Goal: Task Accomplishment & Management: Use online tool/utility

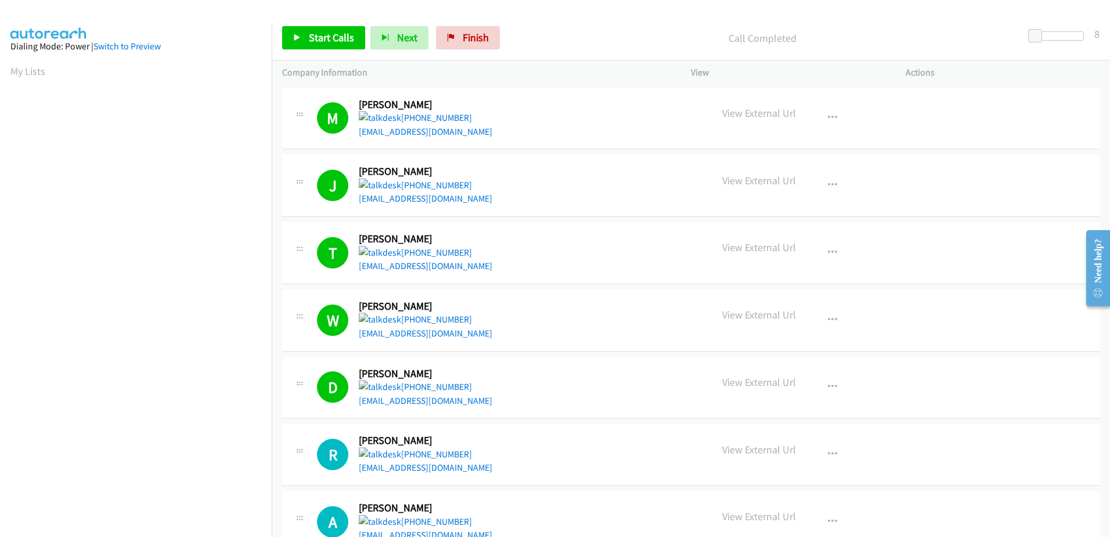
scroll to position [115, 0]
click at [315, 39] on span "Start Calls" at bounding box center [331, 37] width 45 height 13
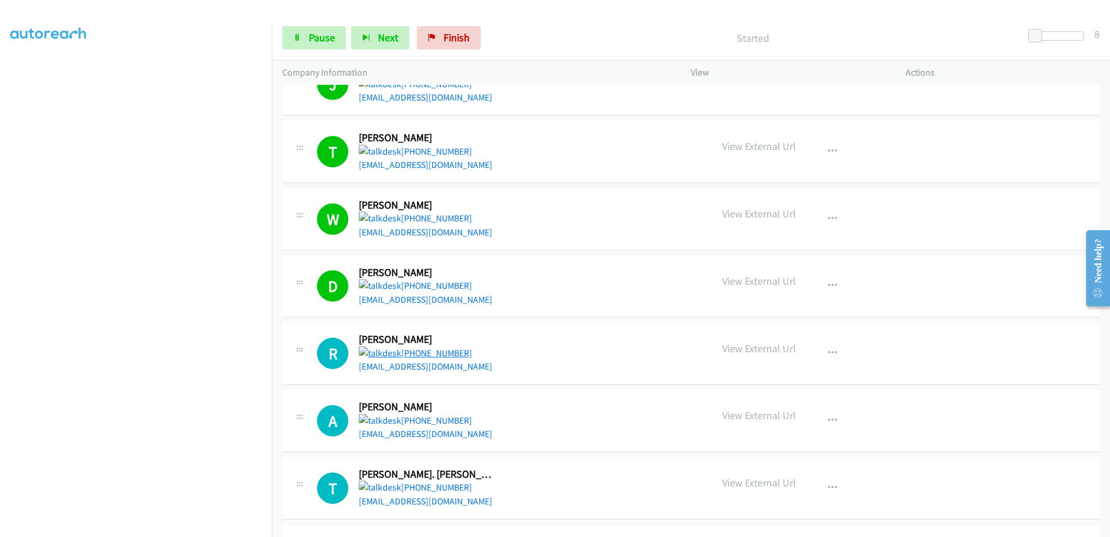
scroll to position [116, 0]
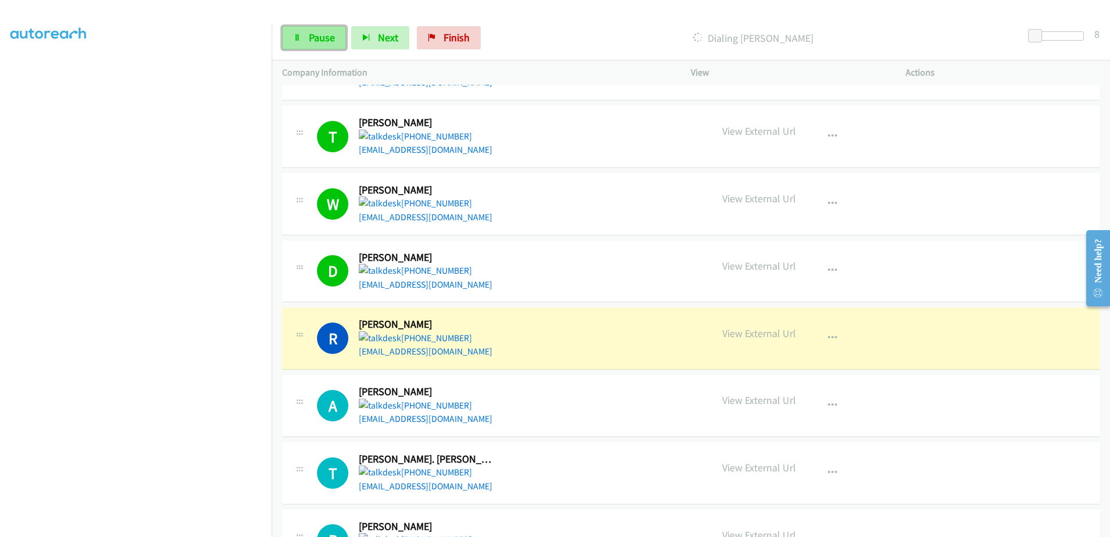
click at [297, 41] on icon at bounding box center [297, 38] width 8 height 8
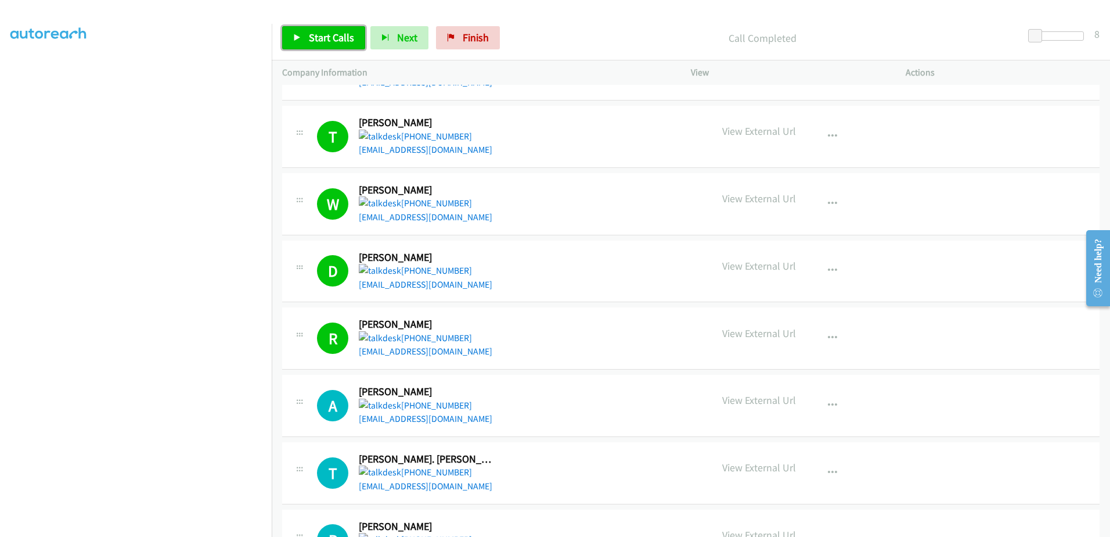
click at [319, 42] on span "Start Calls" at bounding box center [331, 37] width 45 height 13
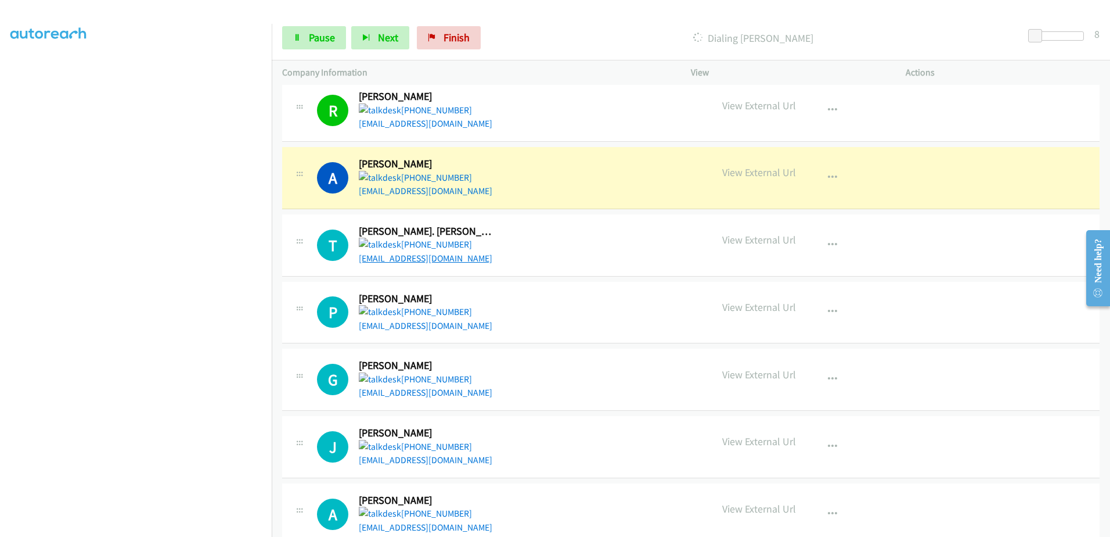
scroll to position [348, 0]
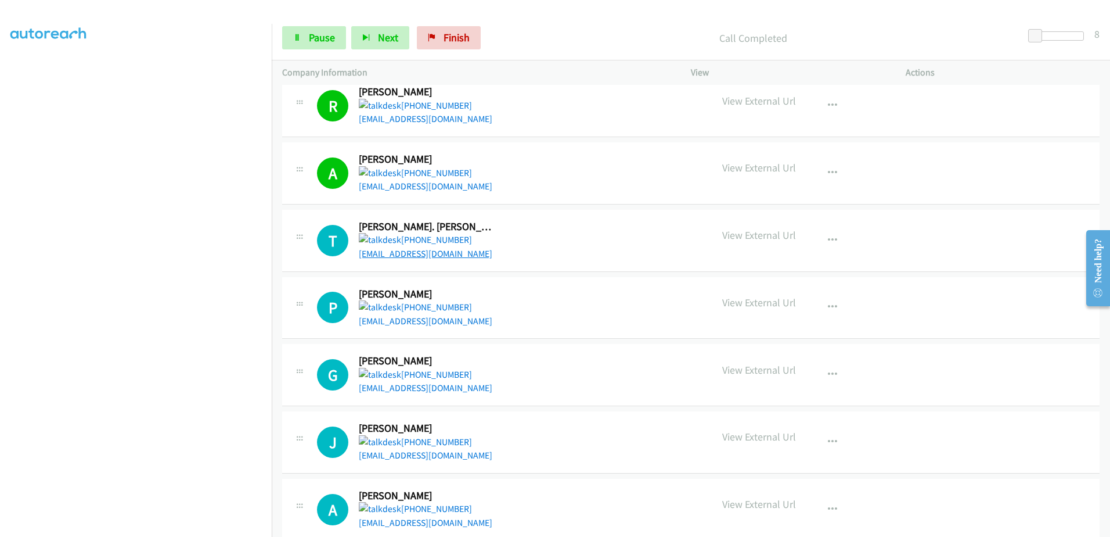
drag, startPoint x: 420, startPoint y: 257, endPoint x: 392, endPoint y: 255, distance: 28.5
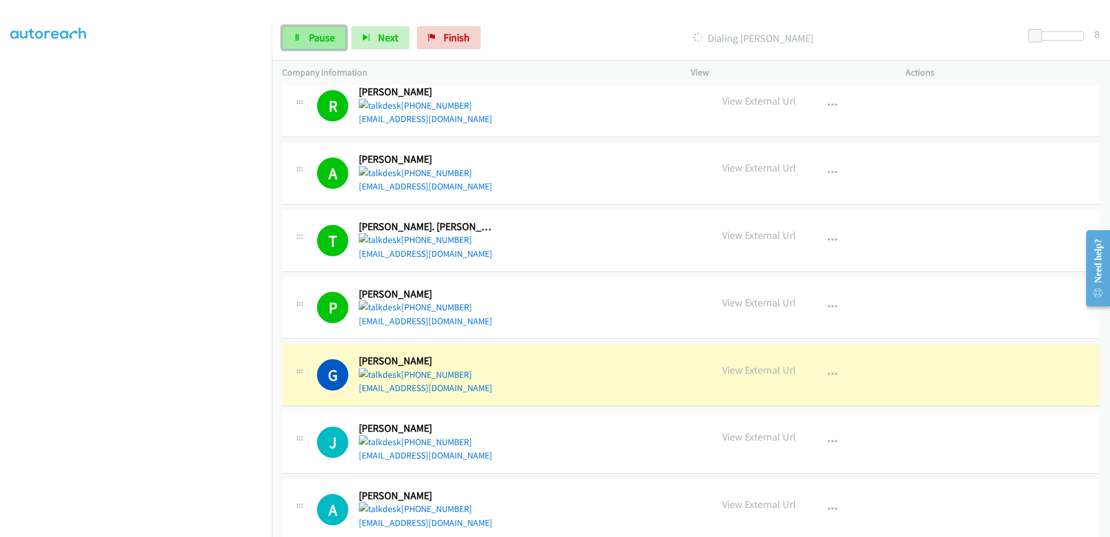
click at [327, 37] on span "Pause" at bounding box center [322, 37] width 26 height 13
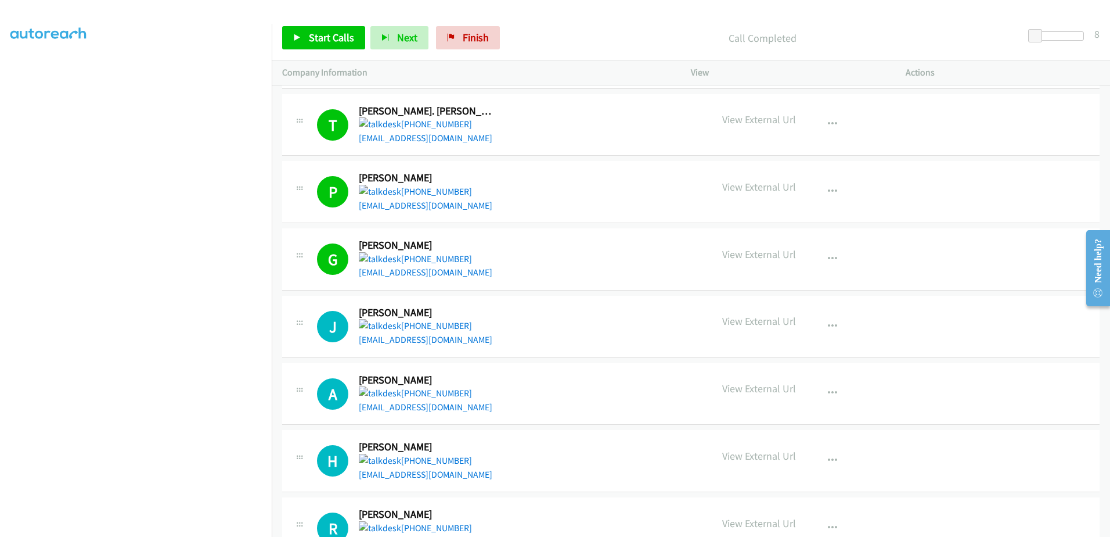
scroll to position [290, 0]
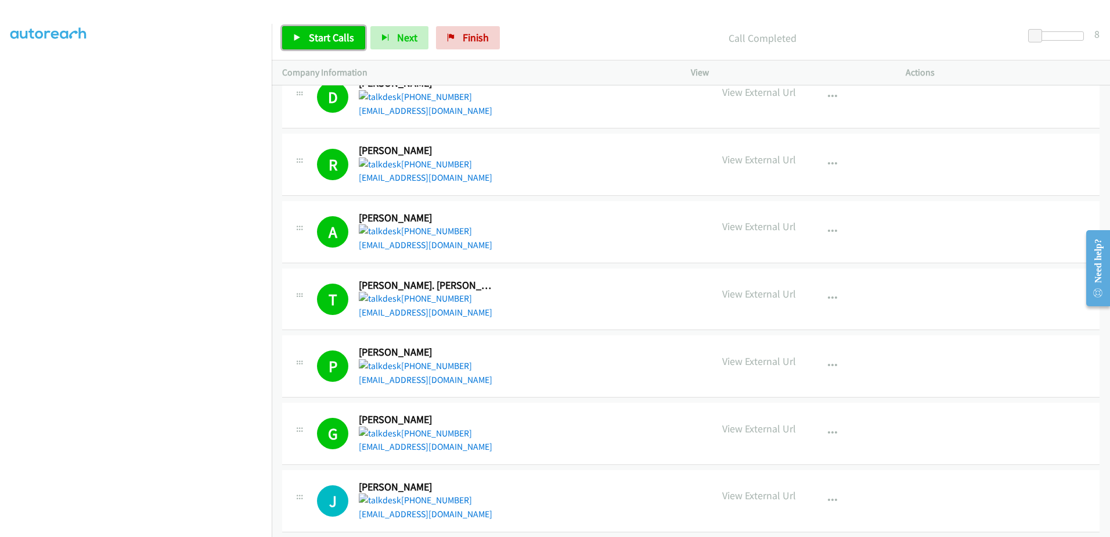
click at [341, 35] on span "Start Calls" at bounding box center [331, 37] width 45 height 13
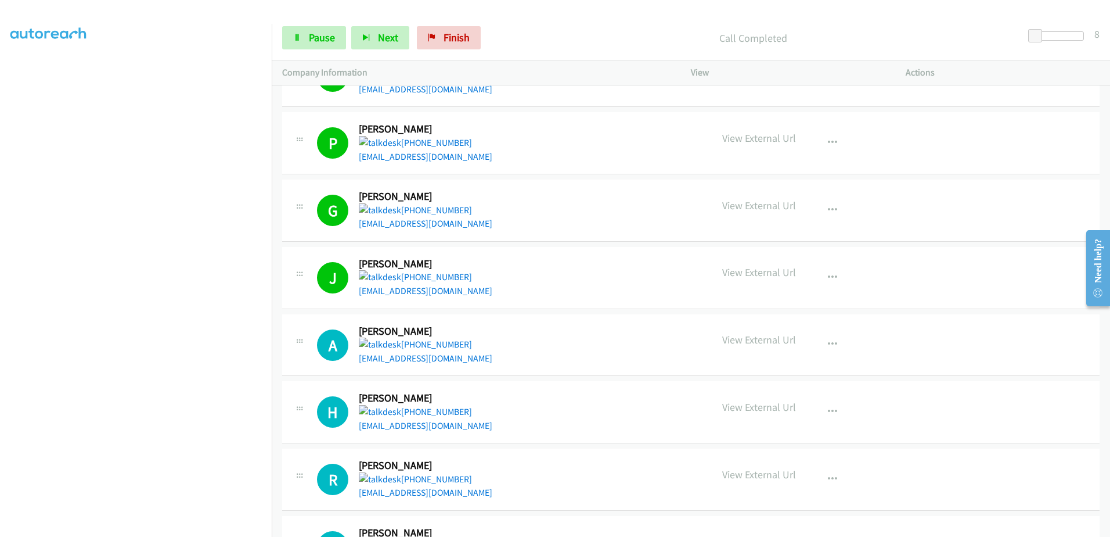
scroll to position [581, 0]
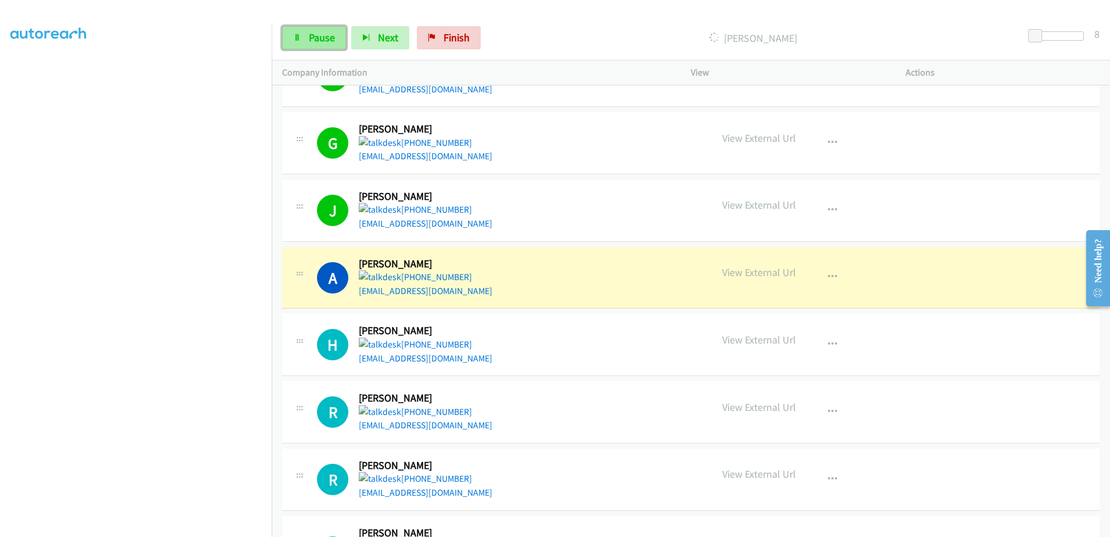
click at [310, 41] on span "Pause" at bounding box center [322, 37] width 26 height 13
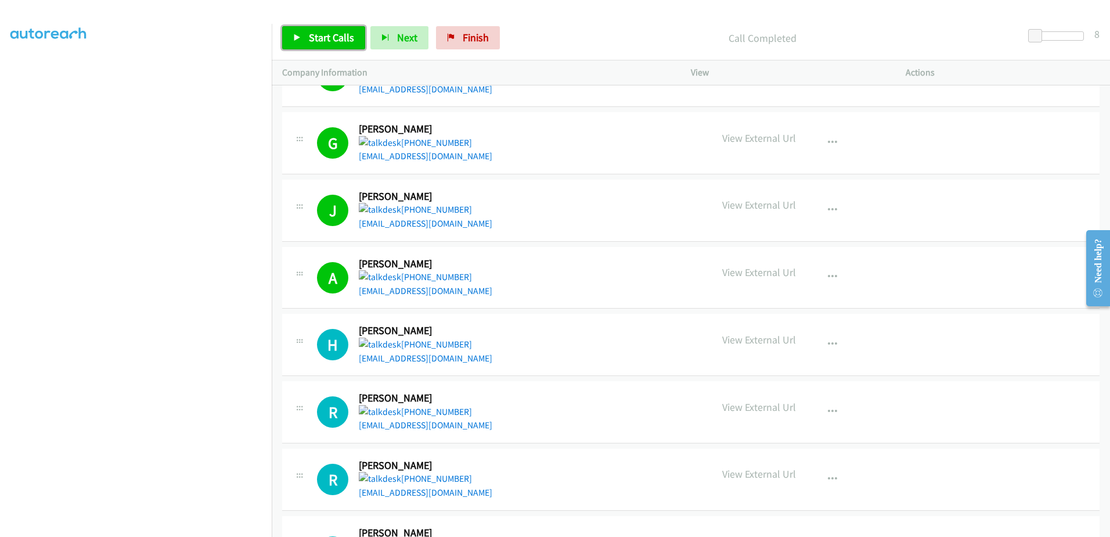
click at [340, 38] on span "Start Calls" at bounding box center [331, 37] width 45 height 13
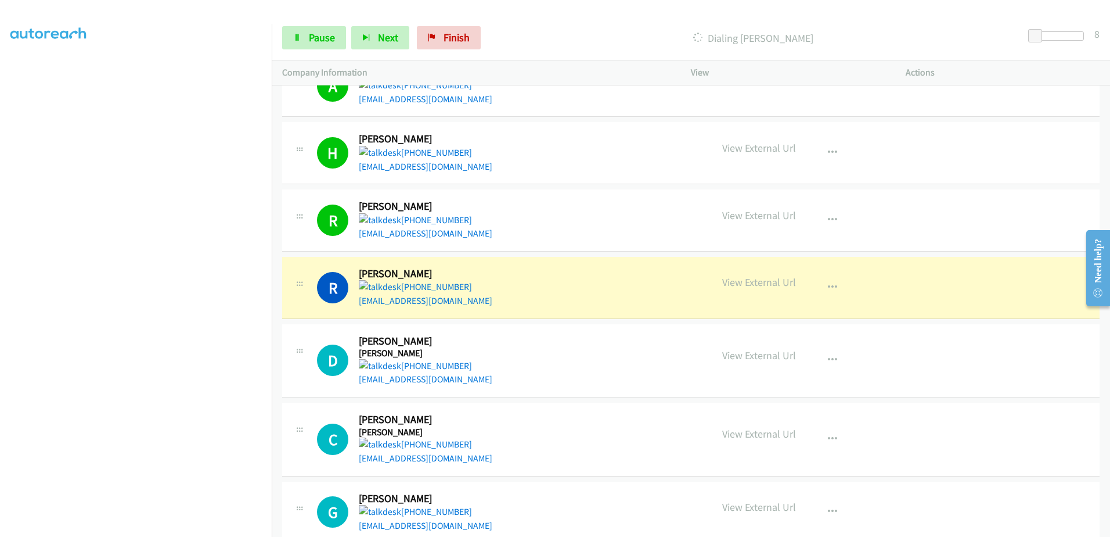
scroll to position [871, 0]
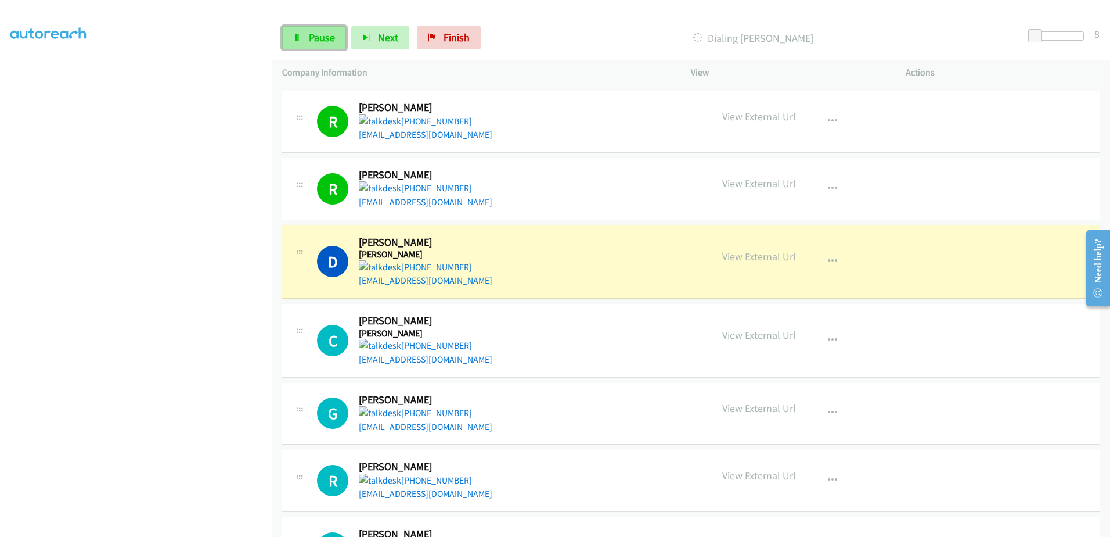
drag, startPoint x: 309, startPoint y: 45, endPoint x: 312, endPoint y: 38, distance: 7.0
click at [309, 45] on link "Pause" at bounding box center [314, 37] width 64 height 23
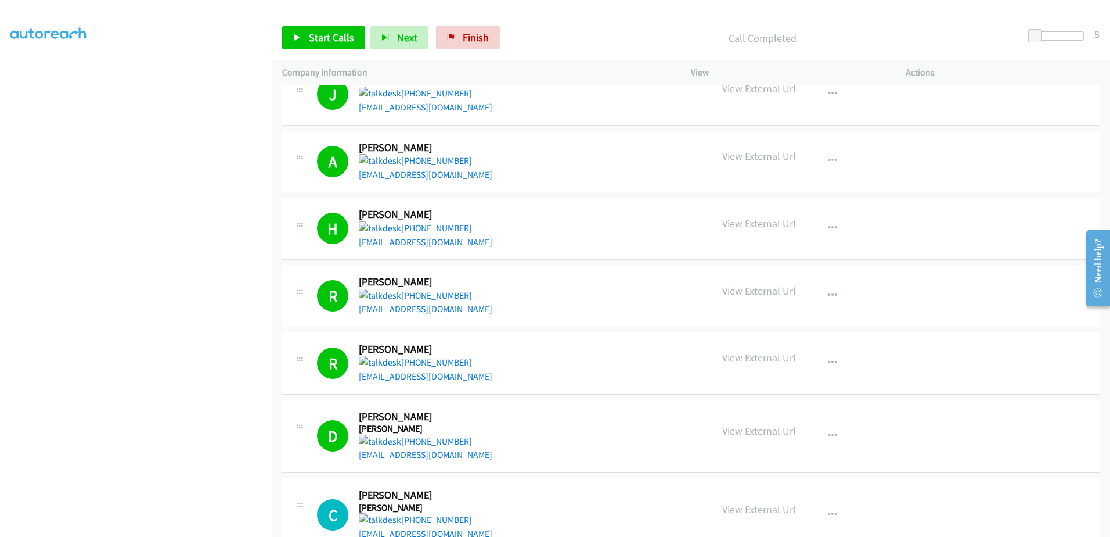
scroll to position [755, 0]
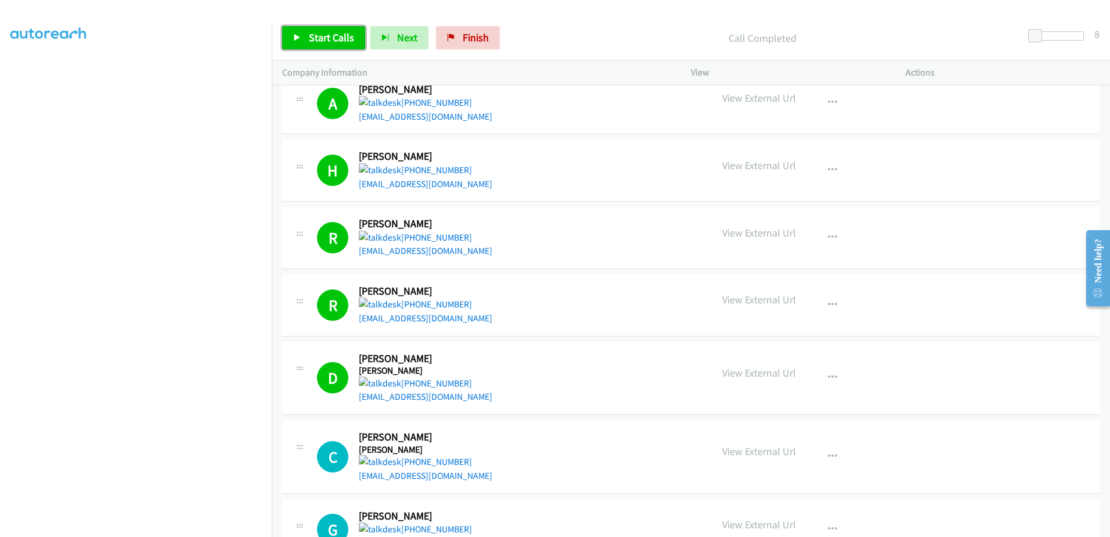
click at [328, 33] on span "Start Calls" at bounding box center [331, 37] width 45 height 13
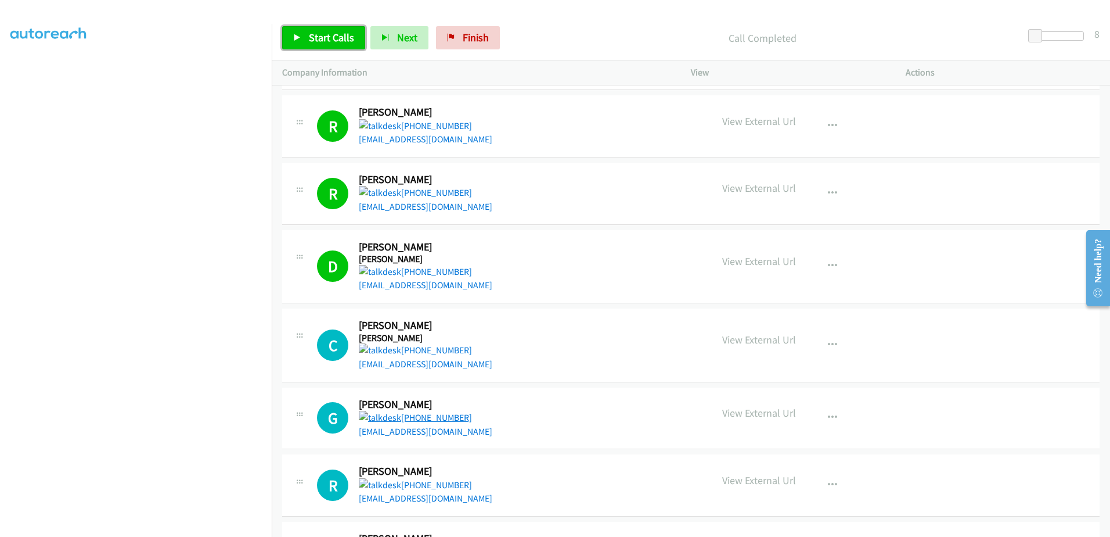
scroll to position [871, 0]
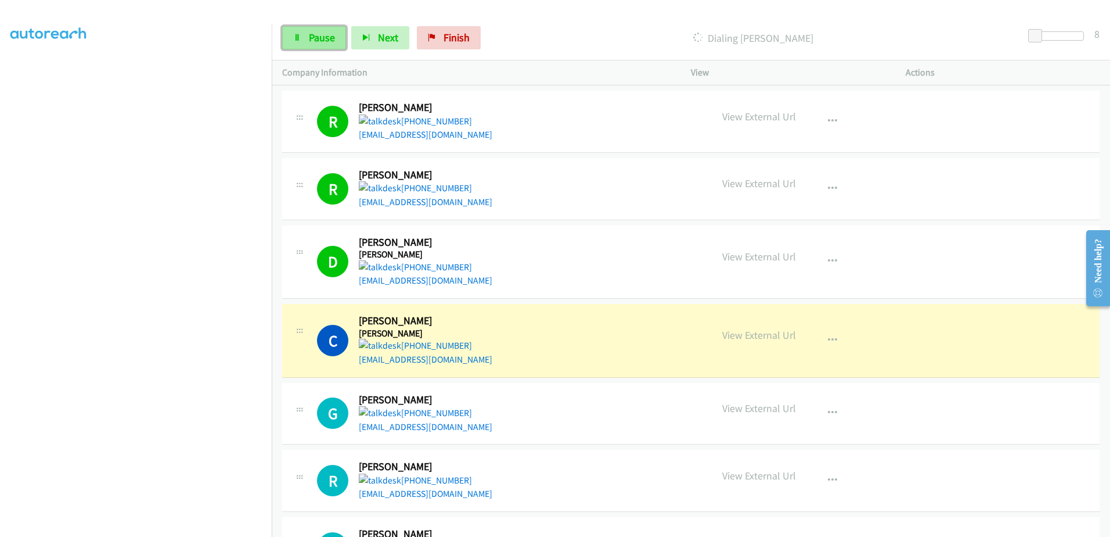
click at [329, 43] on span "Pause" at bounding box center [322, 37] width 26 height 13
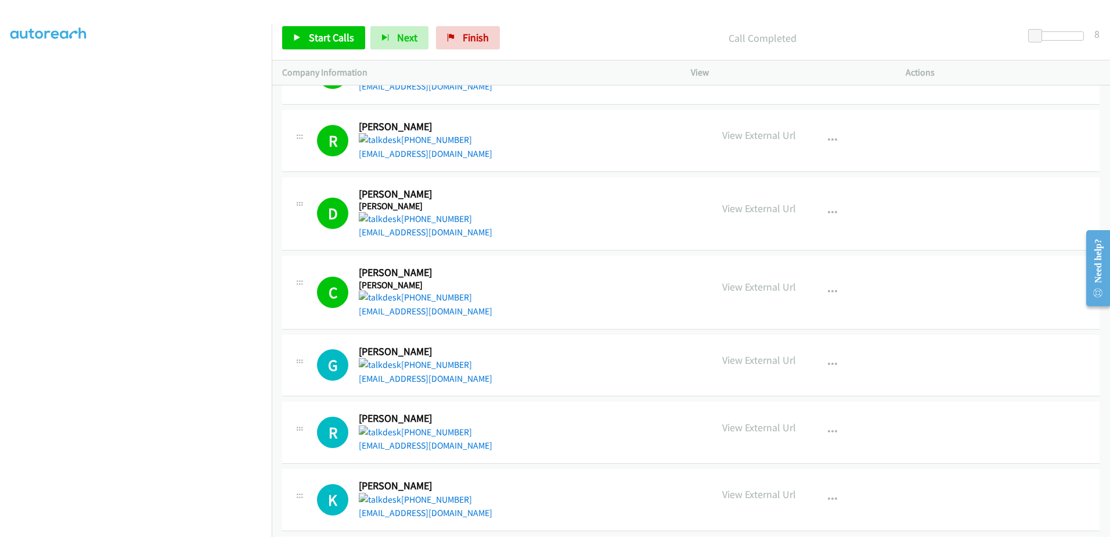
scroll to position [929, 0]
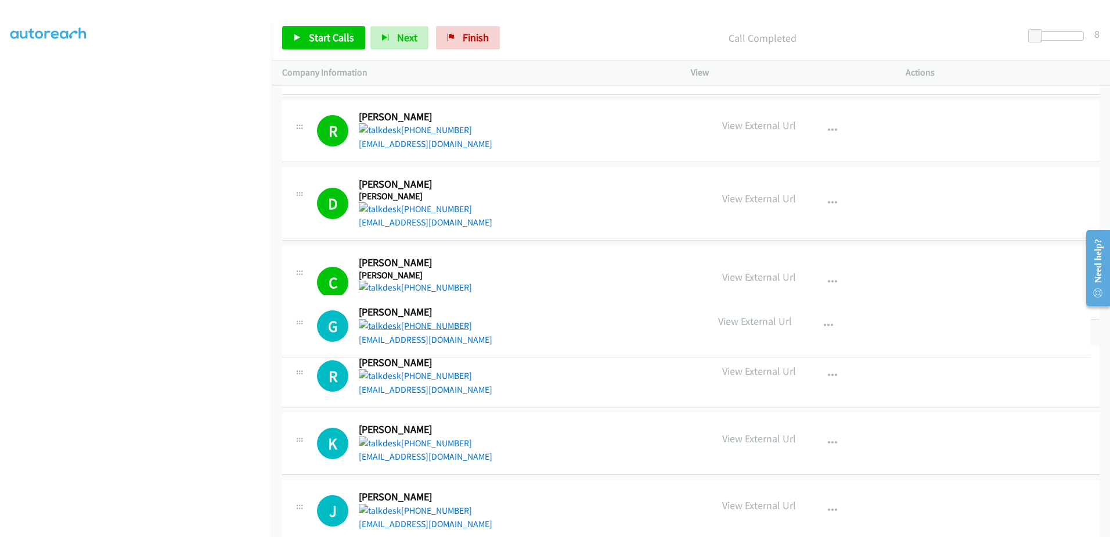
drag, startPoint x: 449, startPoint y: 355, endPoint x: 419, endPoint y: 326, distance: 41.9
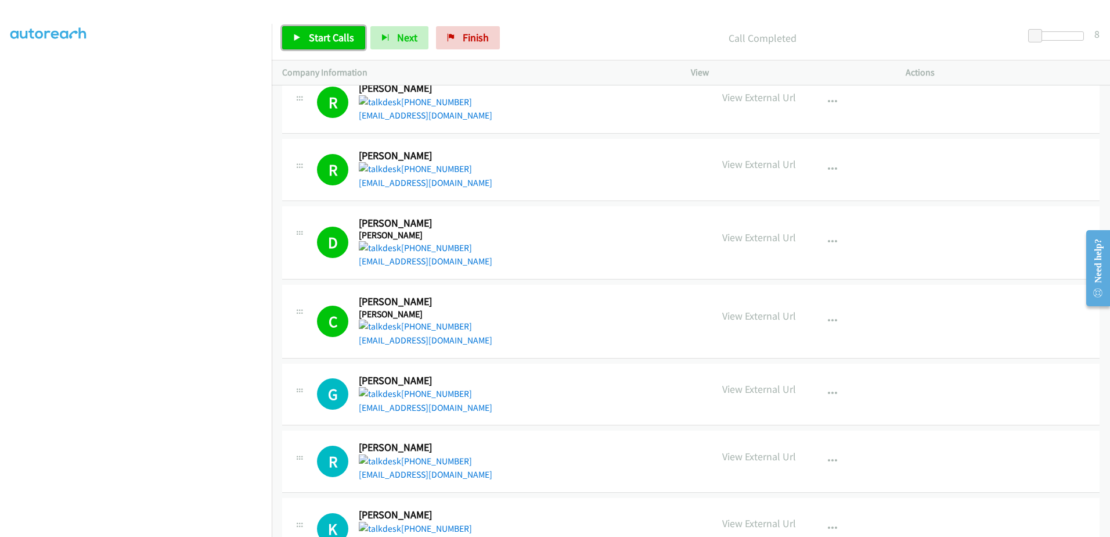
scroll to position [871, 0]
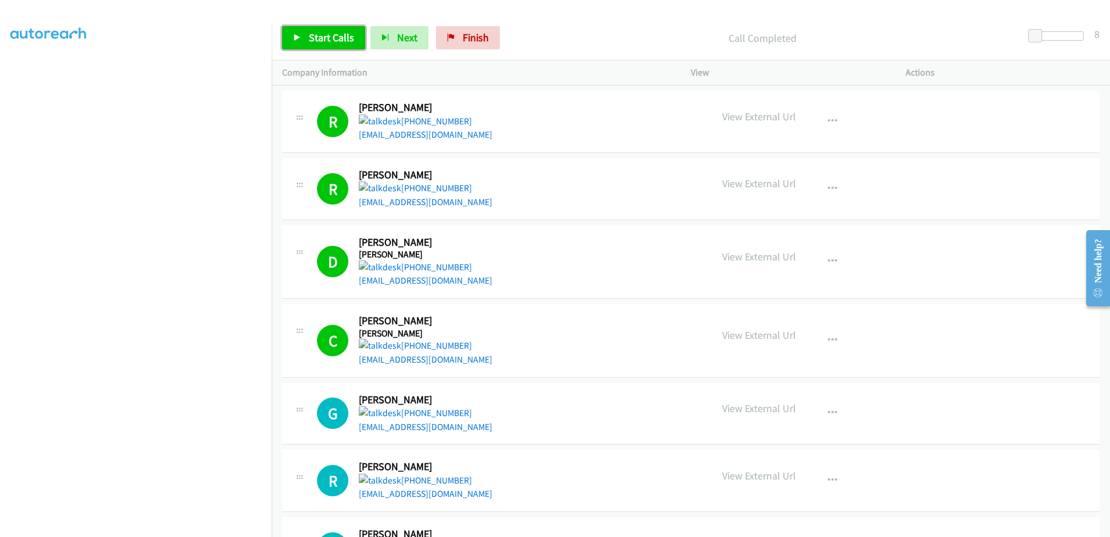
click at [332, 34] on span "Start Calls" at bounding box center [331, 37] width 45 height 13
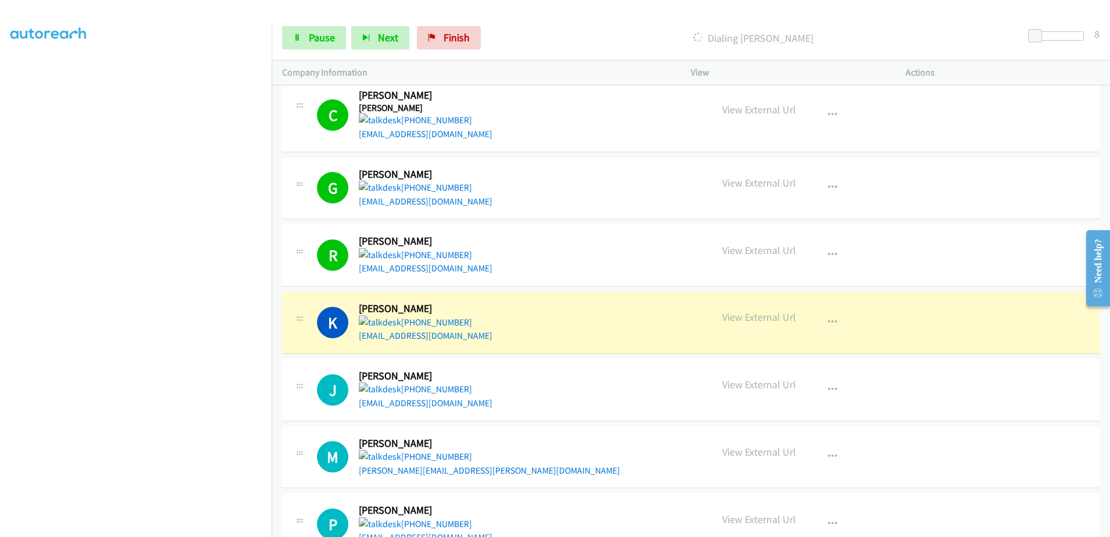
scroll to position [1161, 0]
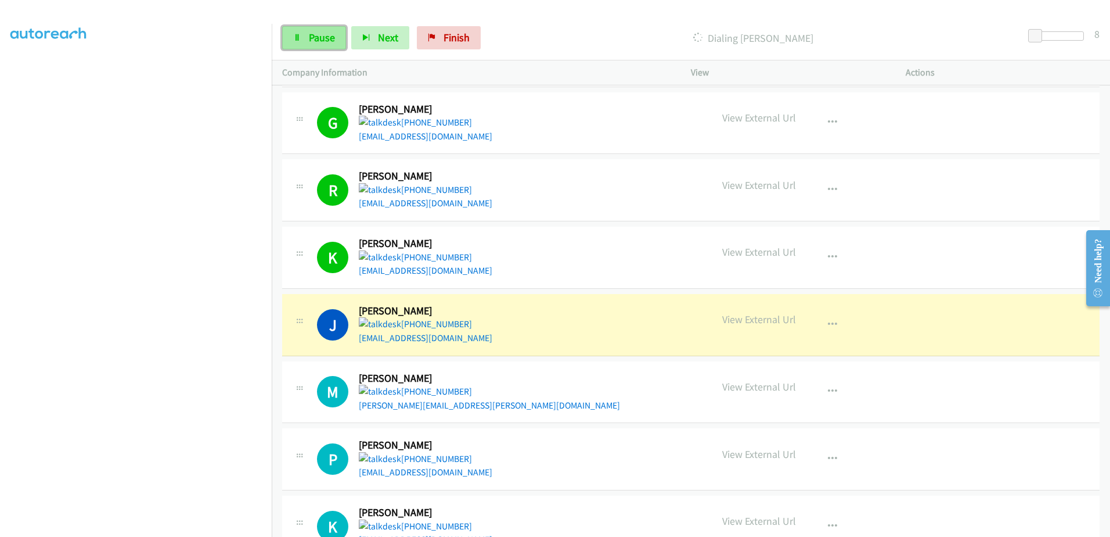
click at [312, 35] on span "Pause" at bounding box center [322, 37] width 26 height 13
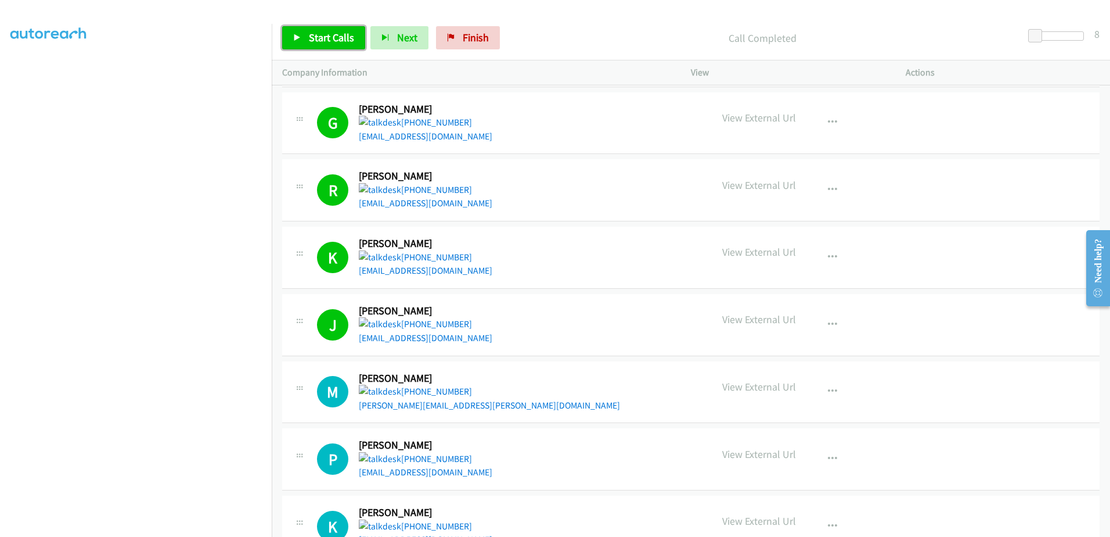
click at [327, 39] on span "Start Calls" at bounding box center [331, 37] width 45 height 13
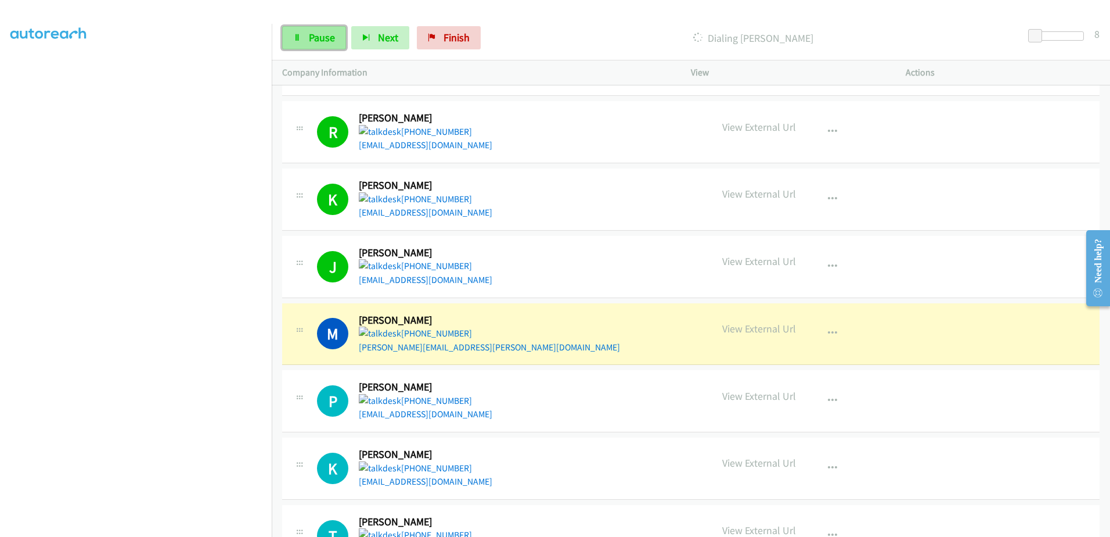
click at [300, 35] on icon at bounding box center [297, 38] width 8 height 8
